Goal: Information Seeking & Learning: Find specific fact

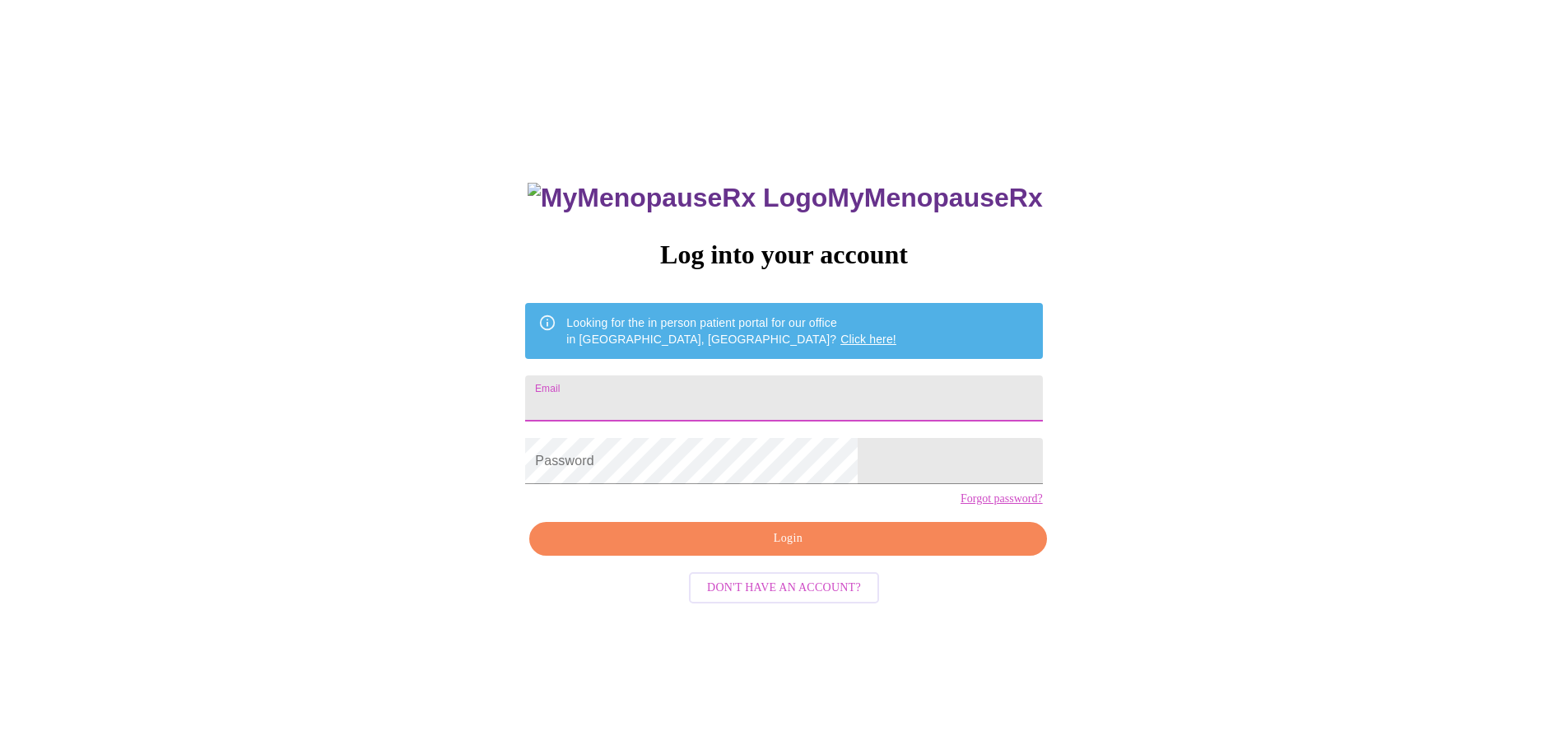
click at [662, 391] on input "Email" at bounding box center [784, 398] width 517 height 46
type input "[EMAIL_ADDRESS][DOMAIN_NAME]"
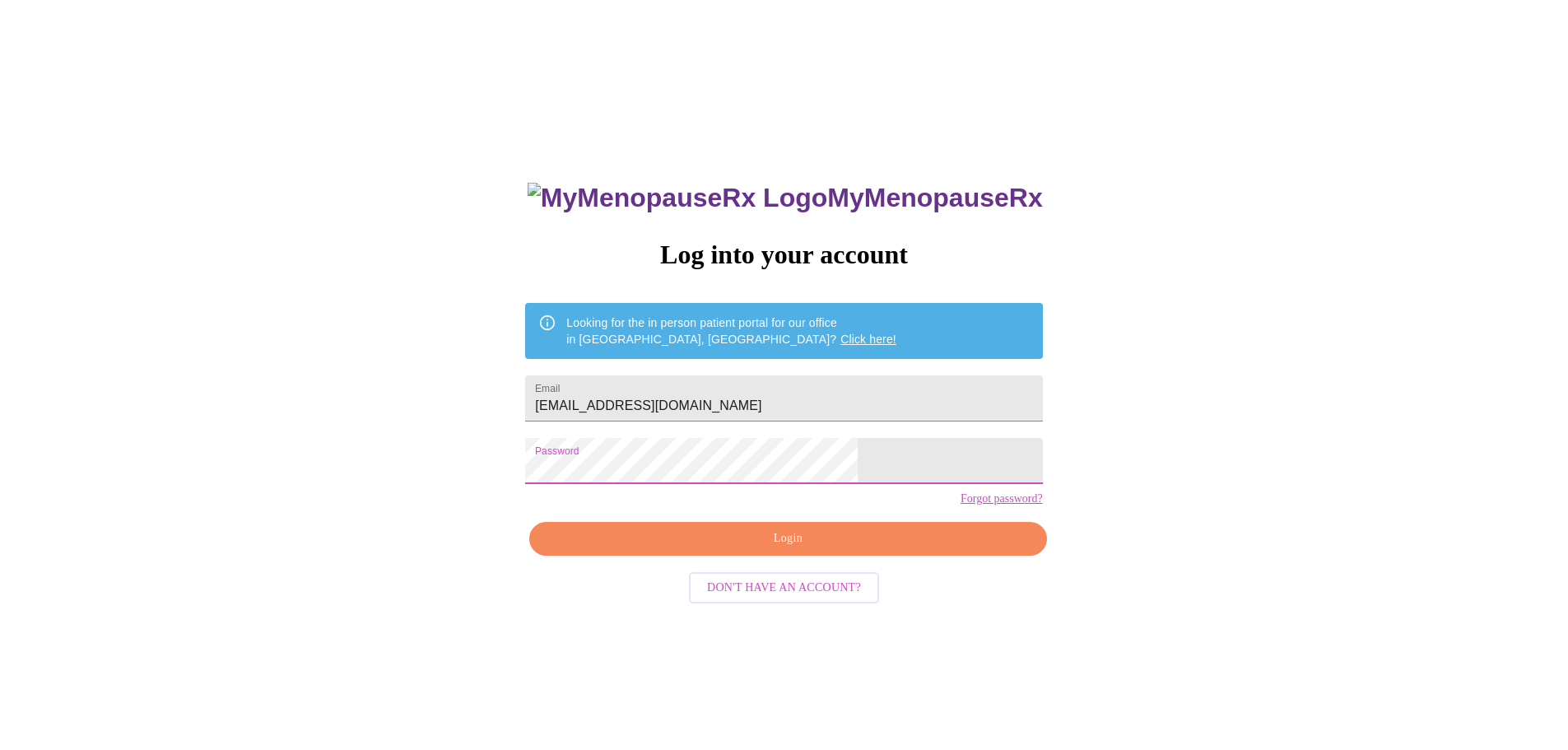
click at [774, 556] on button "Login" at bounding box center [787, 539] width 517 height 34
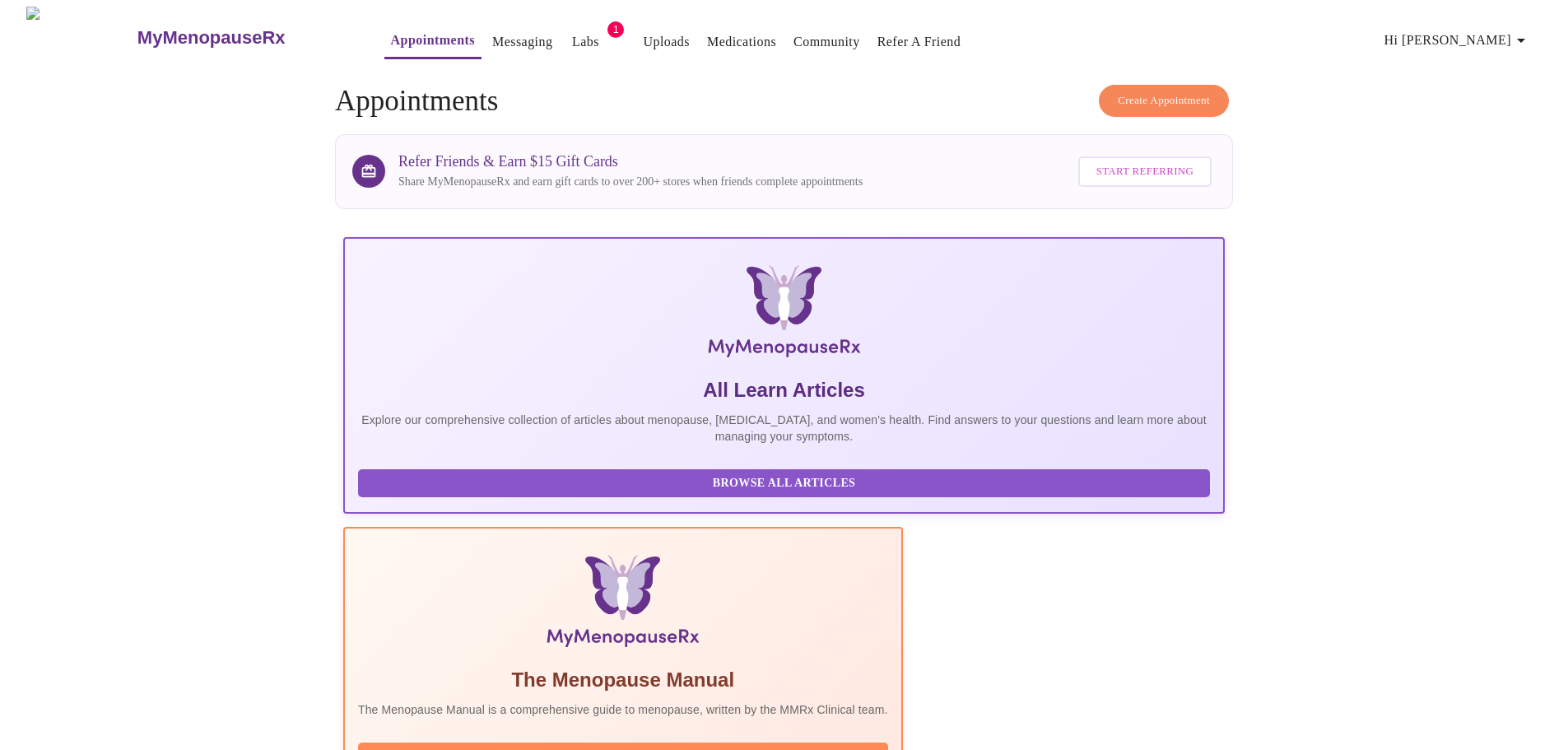
click at [741, 32] on link "Medications" at bounding box center [741, 42] width 69 height 23
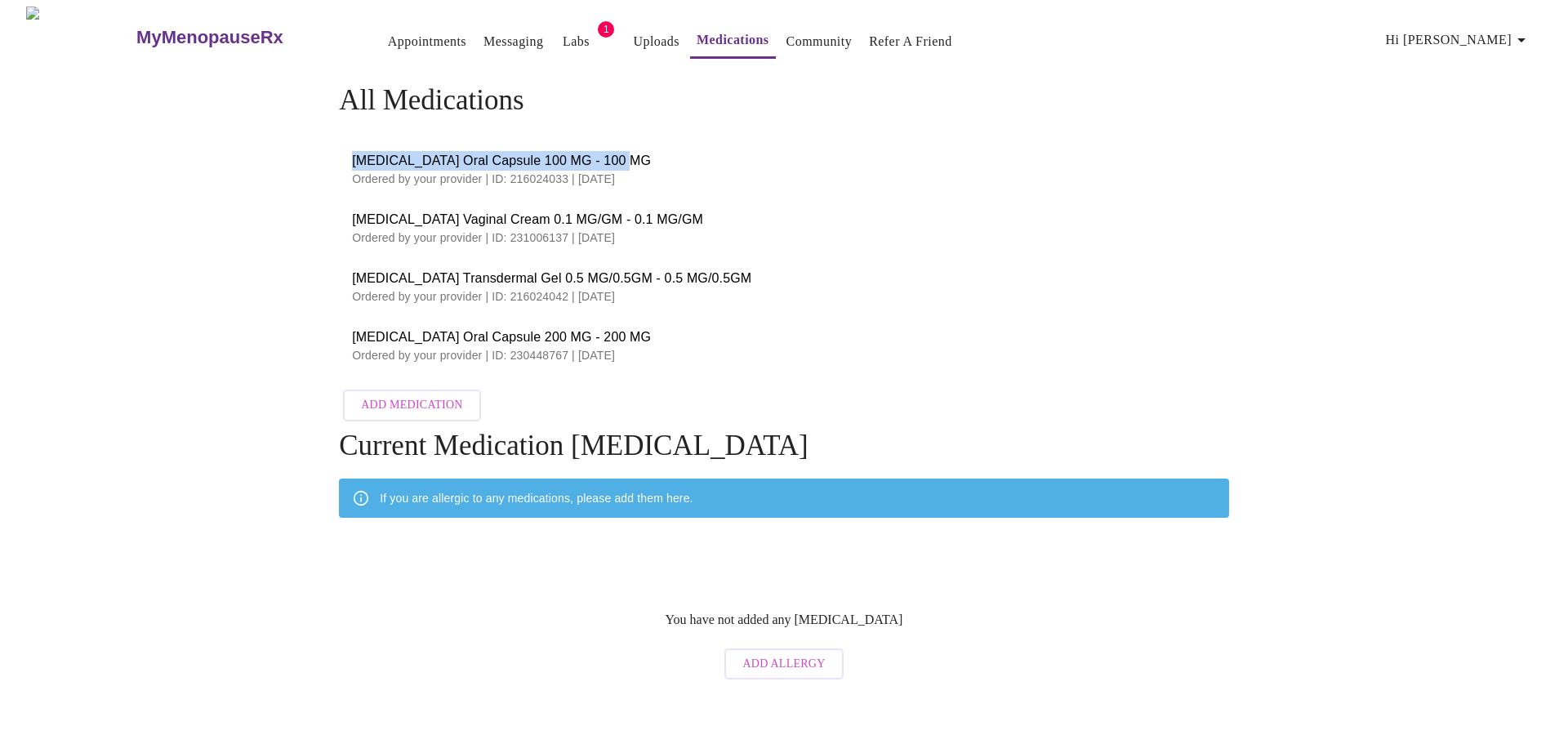
drag, startPoint x: 354, startPoint y: 151, endPoint x: 619, endPoint y: 159, distance: 265.1
click at [619, 159] on span "Progesterone Oral Capsule 100 MG - 100 MG" at bounding box center [783, 160] width 864 height 20
copy span "Progesterone Oral Capsule 100 MG - 100 MG"
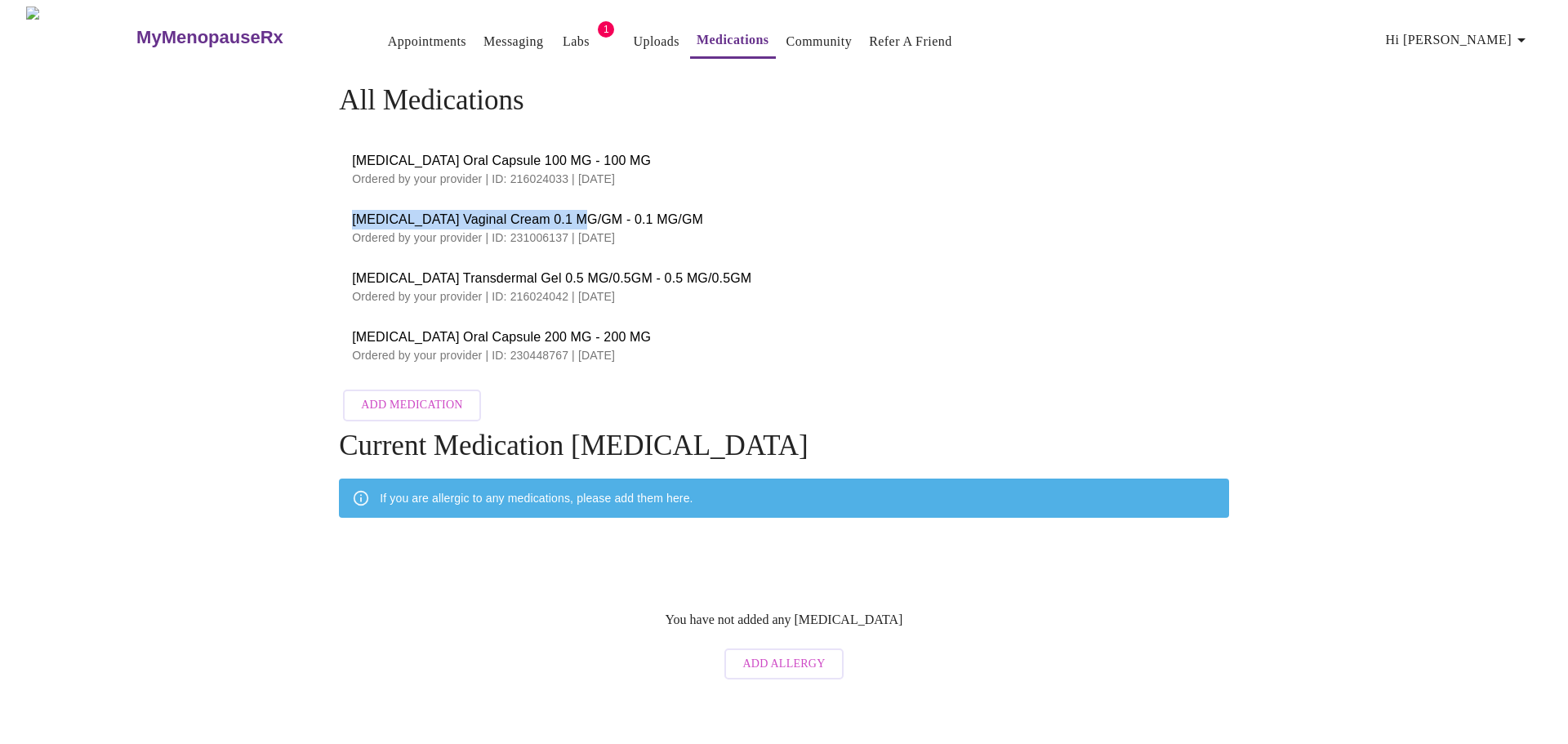
drag, startPoint x: 355, startPoint y: 212, endPoint x: 568, endPoint y: 212, distance: 213.0
click at [568, 212] on span "Estradiol Vaginal Cream 0.1 MG/GM - 0.1 MG/GM" at bounding box center [783, 219] width 864 height 20
copy span "Estradiol Vaginal Cream 0.1 MG/GM"
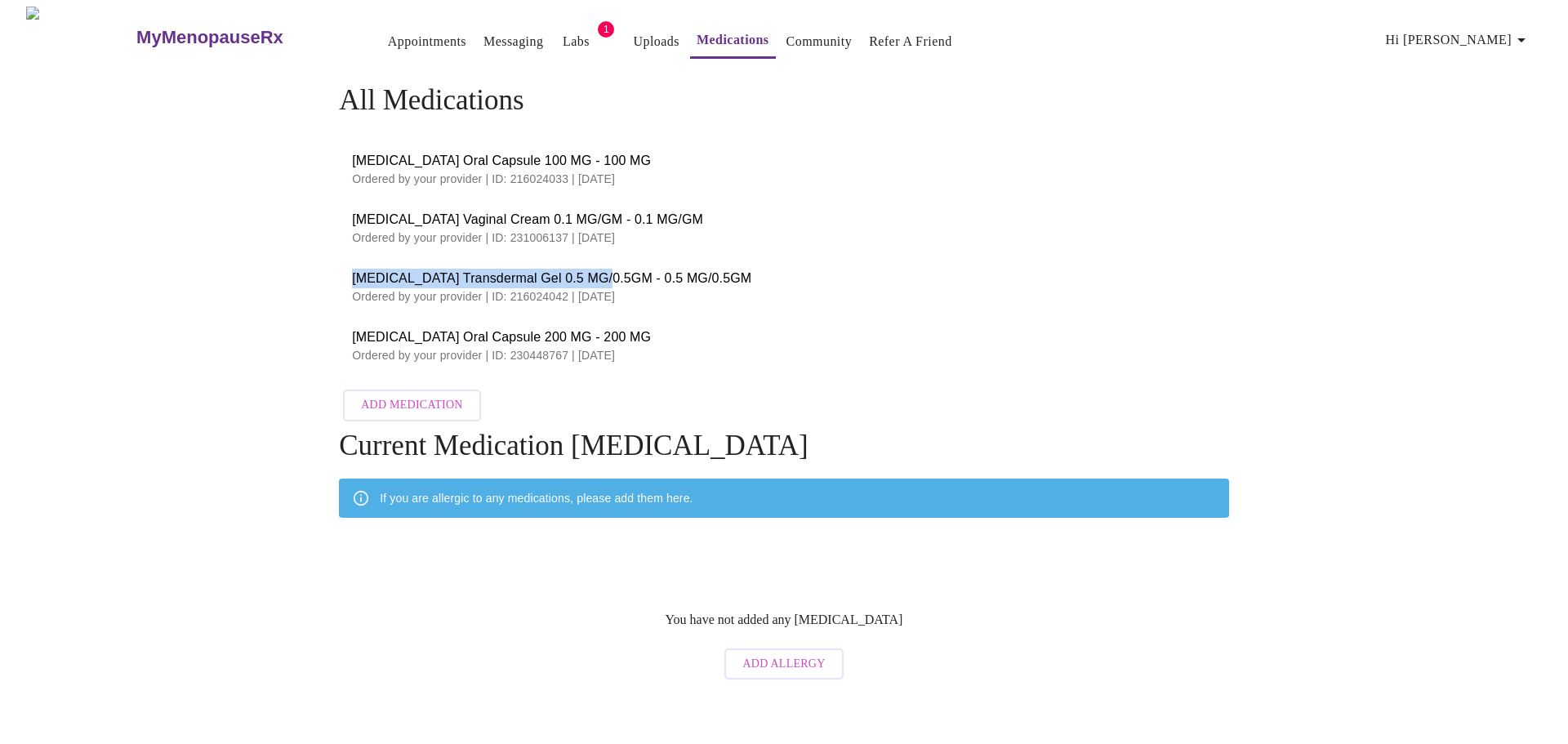
drag, startPoint x: 356, startPoint y: 273, endPoint x: 594, endPoint y: 270, distance: 238.0
click at [594, 270] on span "Estradiol Transdermal Gel 0.5 MG/0.5GM - 0.5 MG/0.5GM" at bounding box center [783, 278] width 864 height 20
copy span "Estradiol Transdermal Gel 0.5 MG/0.5GM"
